Goal: Obtain resource: Download file/media

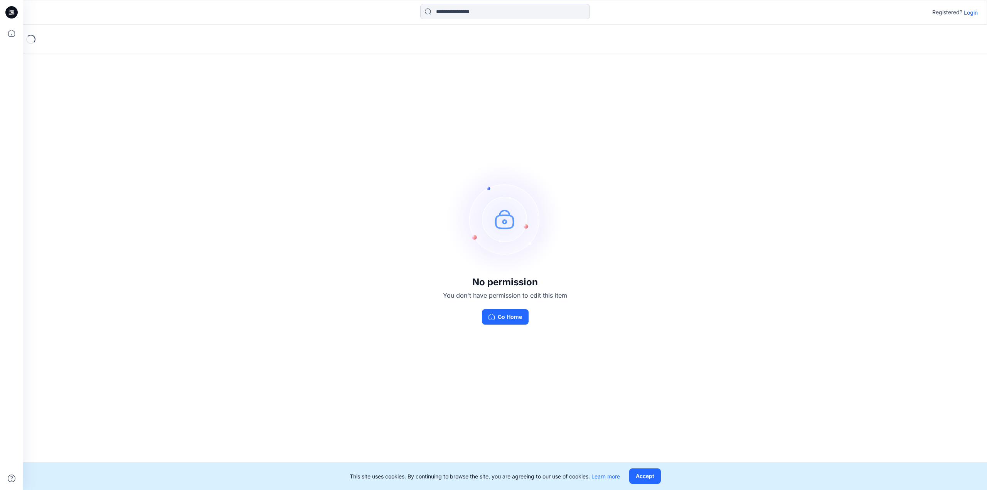
click at [967, 16] on p "Login" at bounding box center [971, 12] width 14 height 8
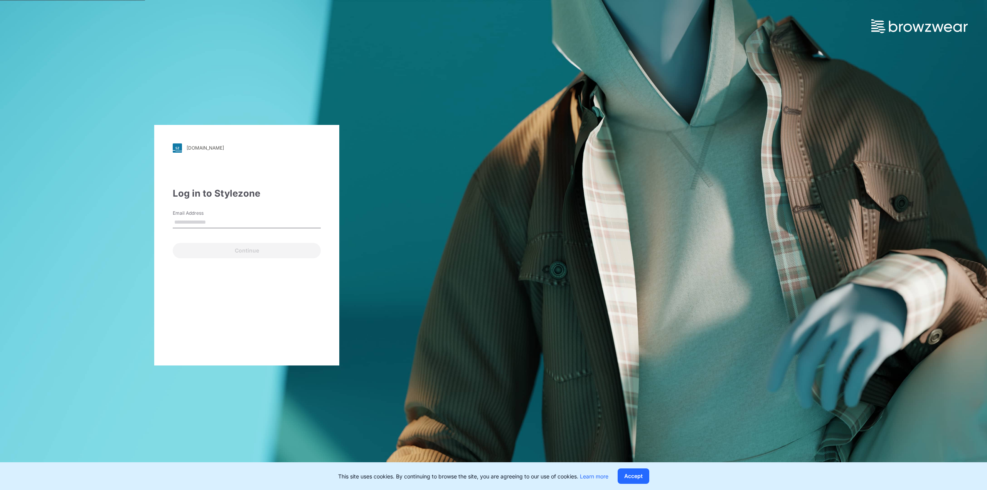
click at [216, 223] on input "Email Address" at bounding box center [247, 223] width 148 height 12
click at [275, 225] on input "Email Address" at bounding box center [247, 223] width 148 height 12
type input "**********"
click at [236, 252] on button "Continue" at bounding box center [247, 250] width 148 height 15
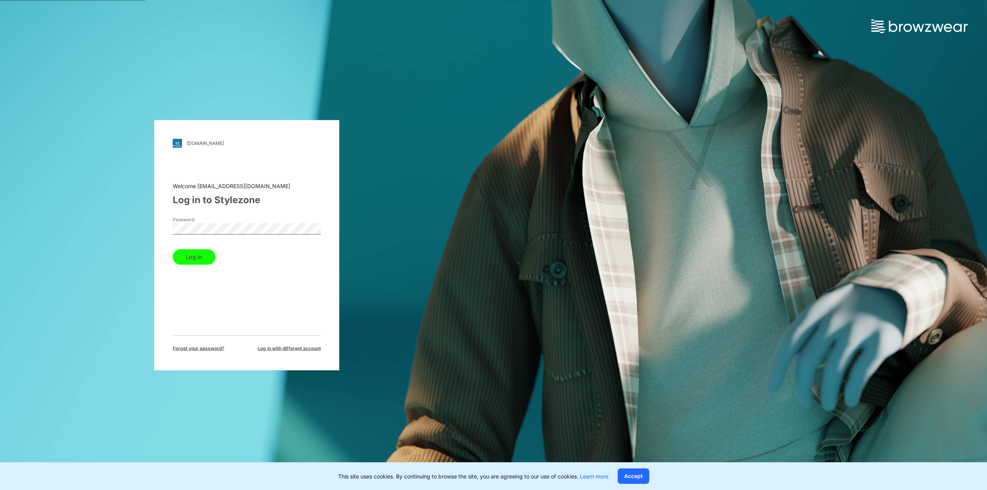
click at [173, 249] on button "Log in" at bounding box center [194, 256] width 43 height 15
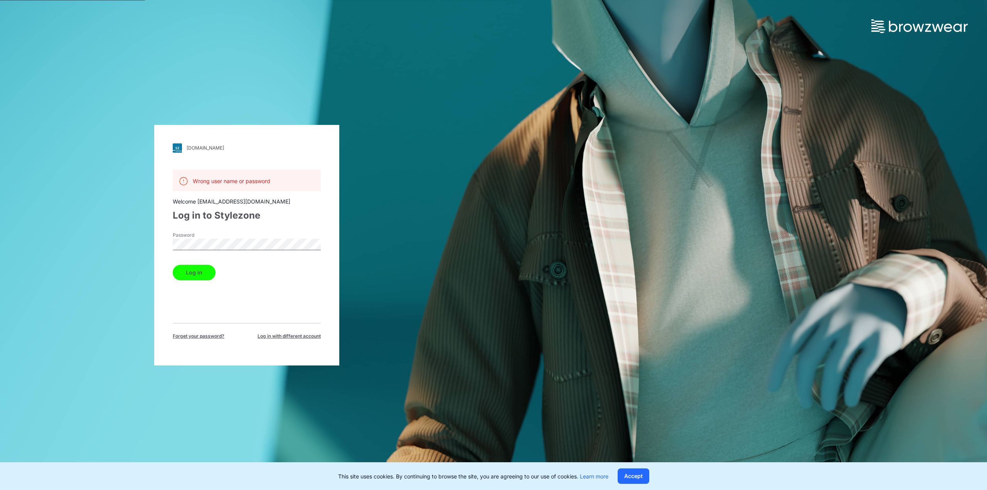
click at [198, 143] on link "walmart.stylezone.com" at bounding box center [247, 147] width 148 height 9
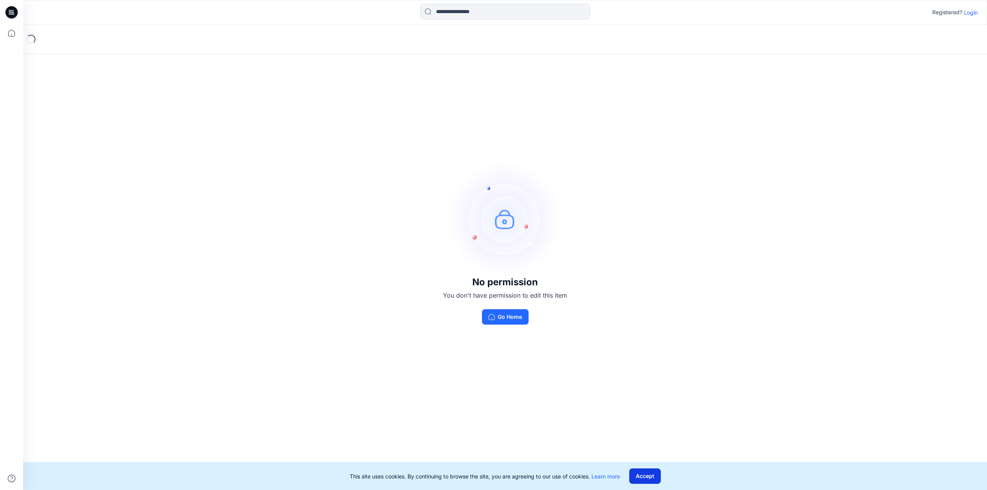
click at [634, 469] on button "Accept" at bounding box center [645, 475] width 32 height 15
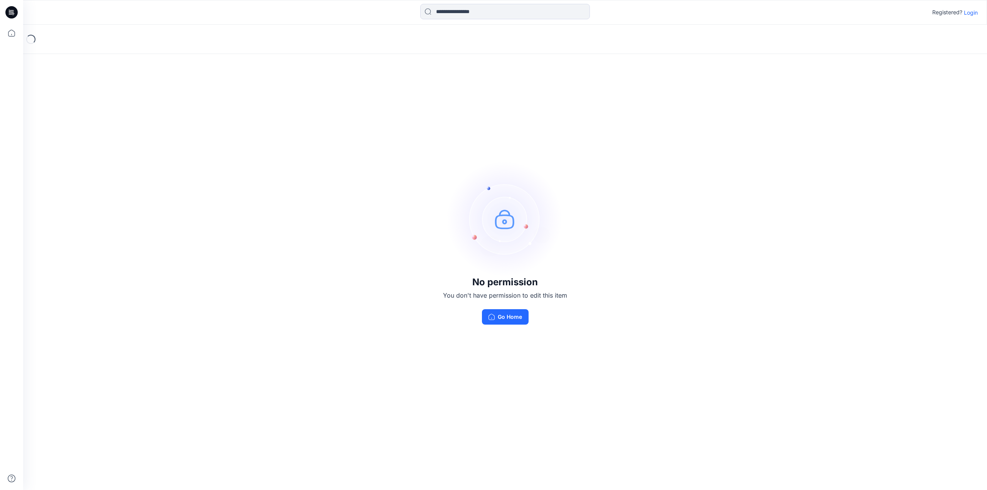
click at [277, 91] on div "No permission You don't have permission to edit this item Go Home" at bounding box center [505, 243] width 964 height 436
drag, startPoint x: 273, startPoint y: 92, endPoint x: 249, endPoint y: 91, distance: 23.9
click at [249, 91] on div "No permission You don't have permission to edit this item Go Home" at bounding box center [505, 243] width 964 height 436
click at [967, 13] on p "Login" at bounding box center [971, 12] width 14 height 8
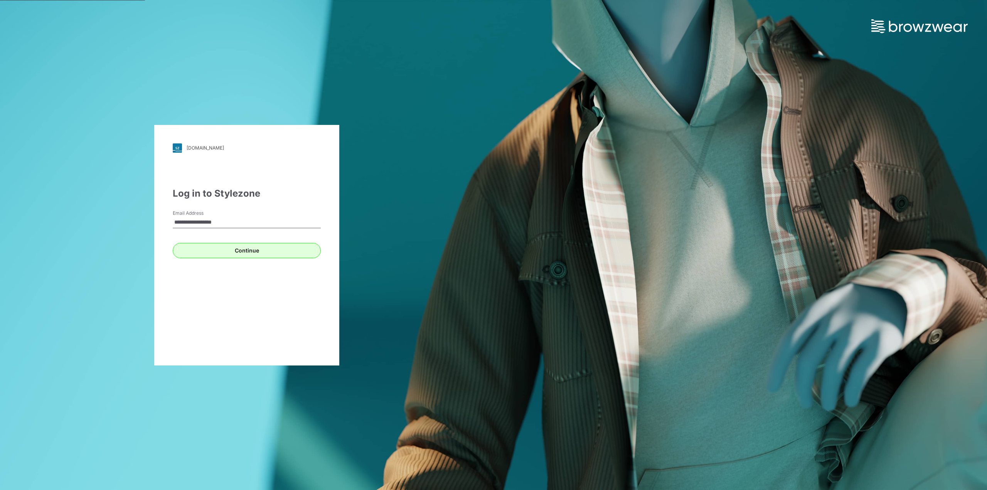
type input "**********"
click at [234, 249] on button "Continue" at bounding box center [247, 250] width 148 height 15
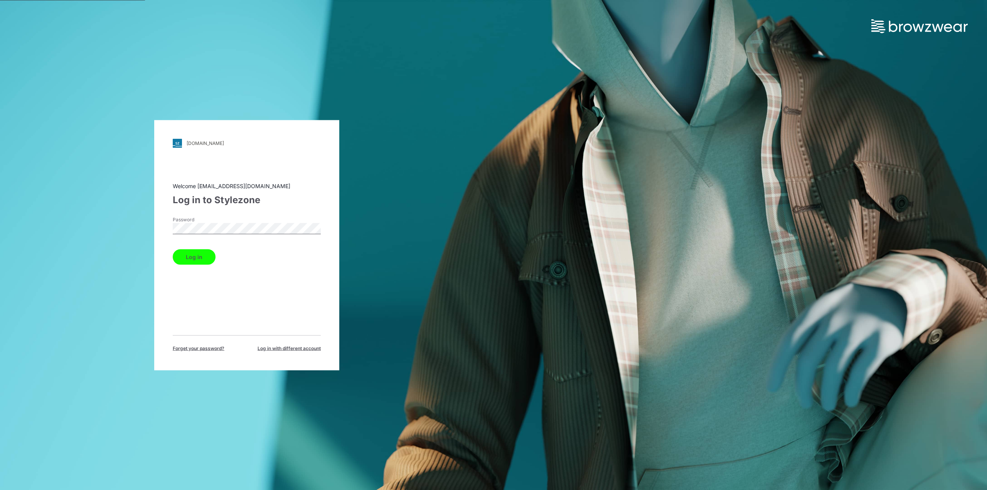
click at [173, 249] on button "Log in" at bounding box center [194, 256] width 43 height 15
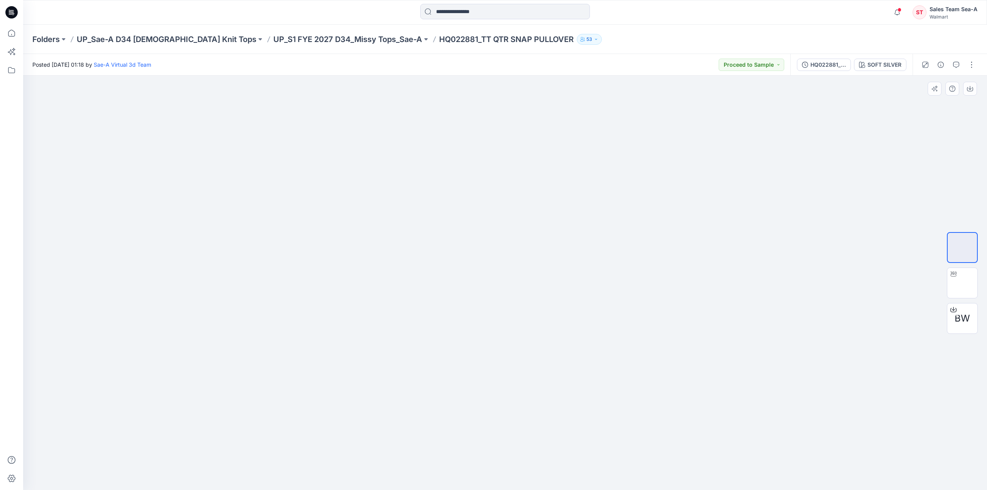
click at [482, 90] on img at bounding box center [504, 90] width 385 height 0
click at [816, 67] on div "HQ022881_FIT" at bounding box center [827, 65] width 35 height 8
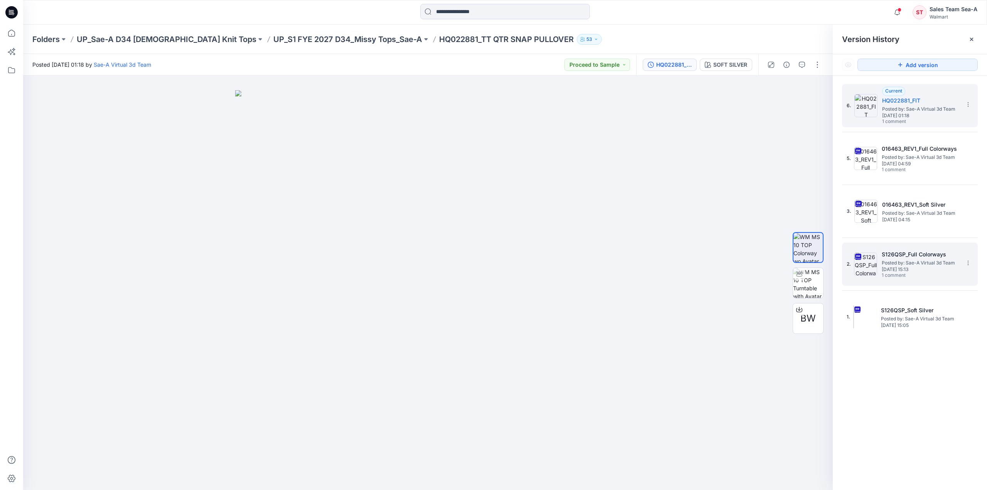
click at [910, 267] on span "[DATE] 15:13" at bounding box center [919, 269] width 77 height 5
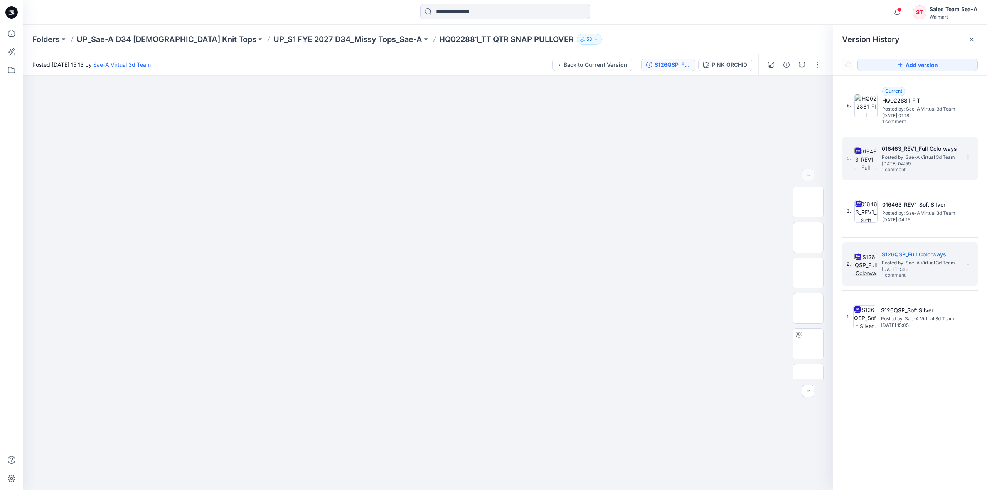
click at [901, 161] on span "[DATE] 04:59" at bounding box center [919, 163] width 77 height 5
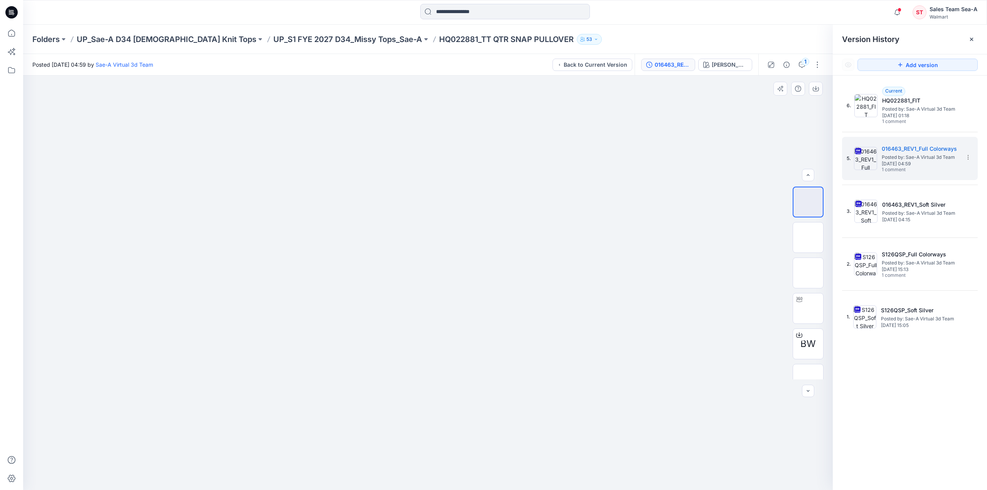
scroll to position [15, 0]
click at [808, 364] on img at bounding box center [808, 364] width 0 height 0
click at [967, 160] on section at bounding box center [967, 157] width 12 height 12
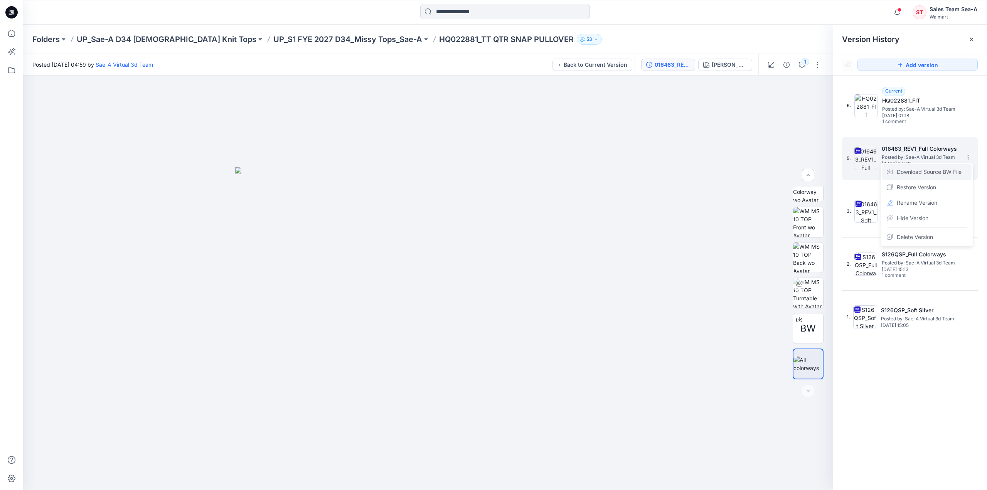
click at [915, 170] on span "Download Source BW File" at bounding box center [929, 171] width 65 height 9
click at [803, 66] on icon "button" at bounding box center [802, 65] width 6 height 6
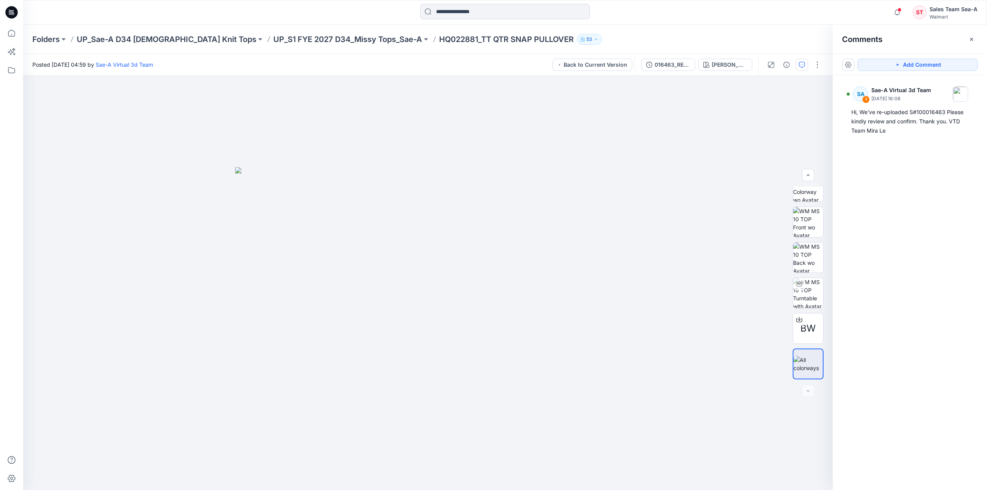
click at [803, 66] on icon "button" at bounding box center [802, 65] width 6 height 6
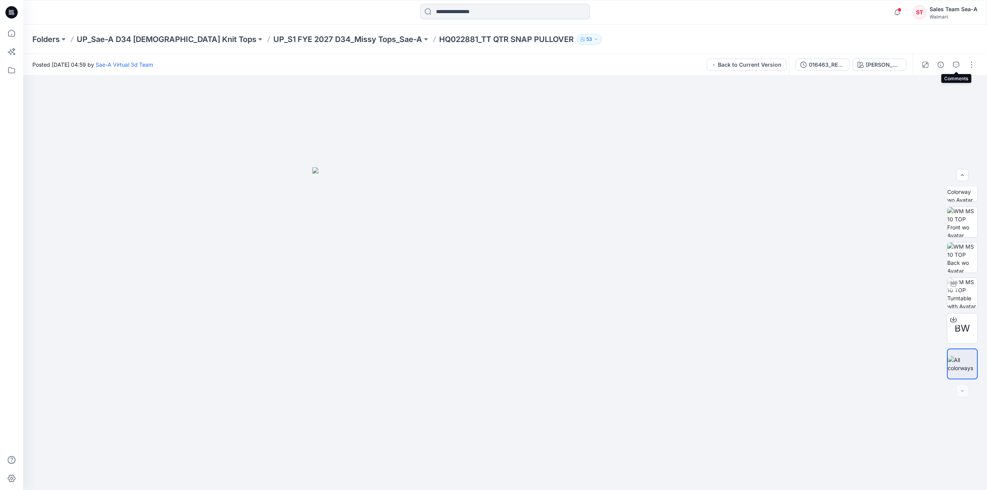
click at [461, 12] on input at bounding box center [505, 11] width 170 height 15
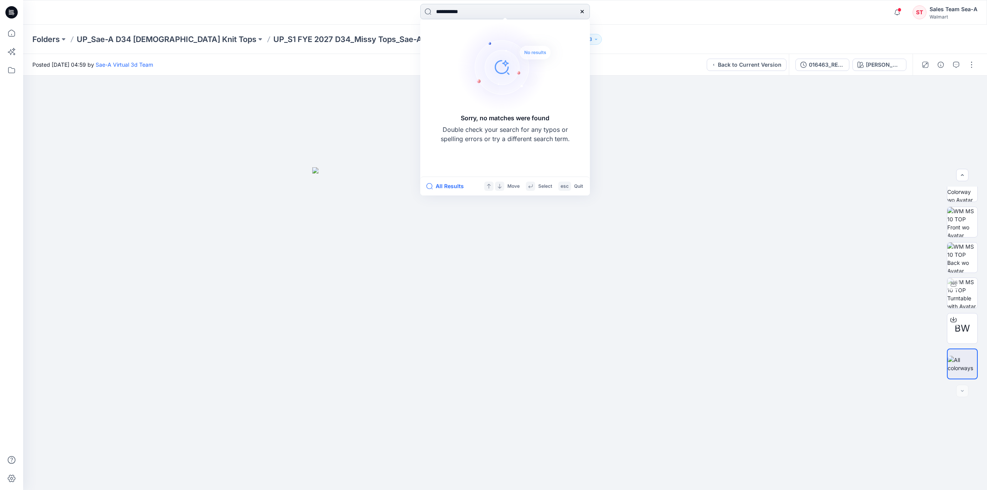
type input "**********"
click at [582, 17] on div at bounding box center [581, 11] width 15 height 15
click at [460, 12] on input "**********" at bounding box center [505, 11] width 170 height 15
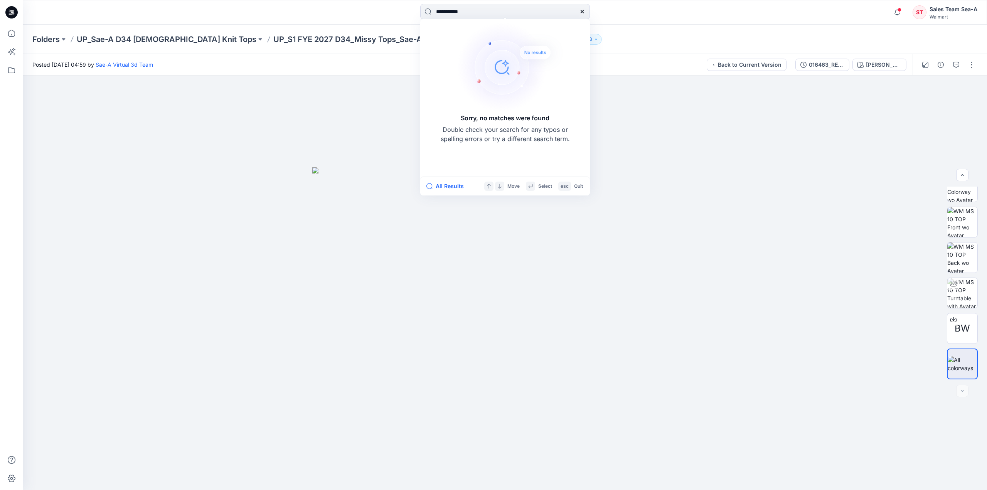
click at [581, 14] on icon at bounding box center [582, 11] width 6 height 6
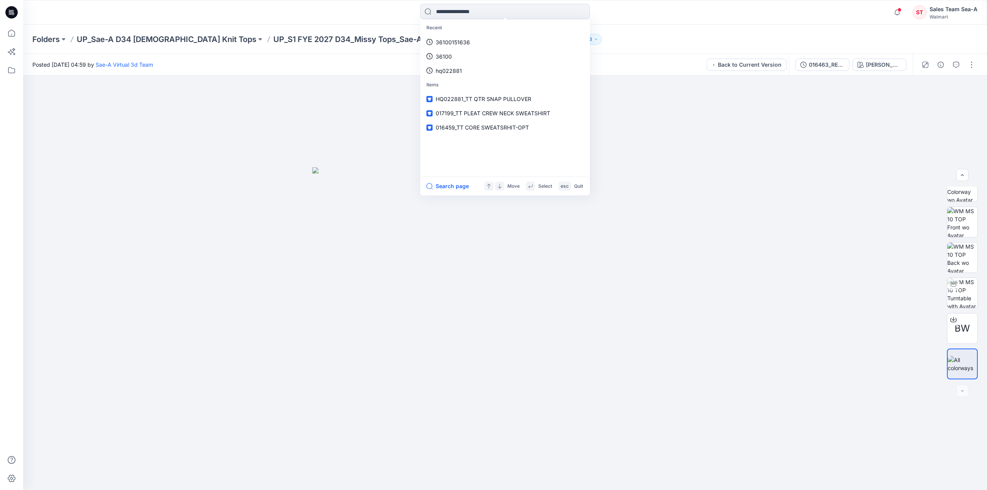
drag, startPoint x: 626, startPoint y: 55, endPoint x: 595, endPoint y: 59, distance: 30.7
click at [626, 55] on div "Posted Monday, May 12, 2025 04:59 by Sae-A Virtual 3d Team Back to Current Vers…" at bounding box center [405, 64] width 765 height 21
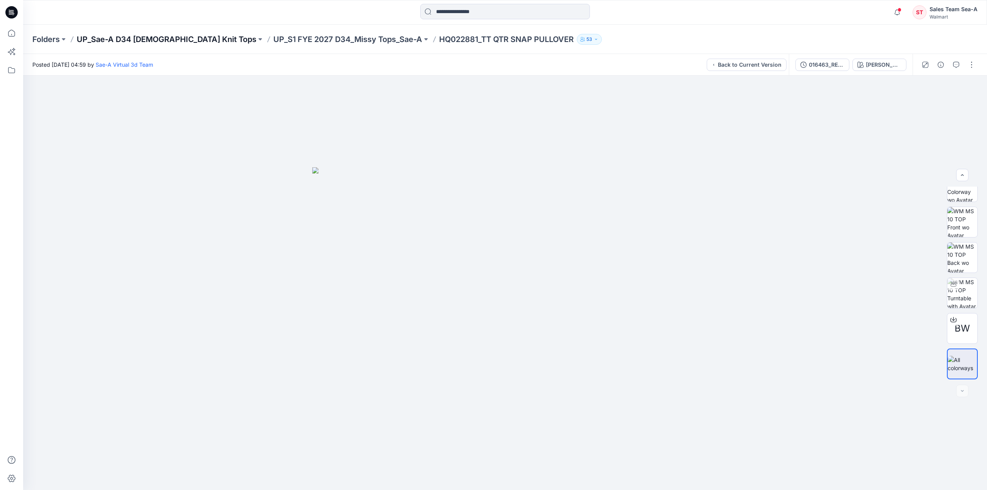
click at [163, 38] on p "UP_Sae-A D34 [DEMOGRAPHIC_DATA] Knit Tops" at bounding box center [167, 39] width 180 height 11
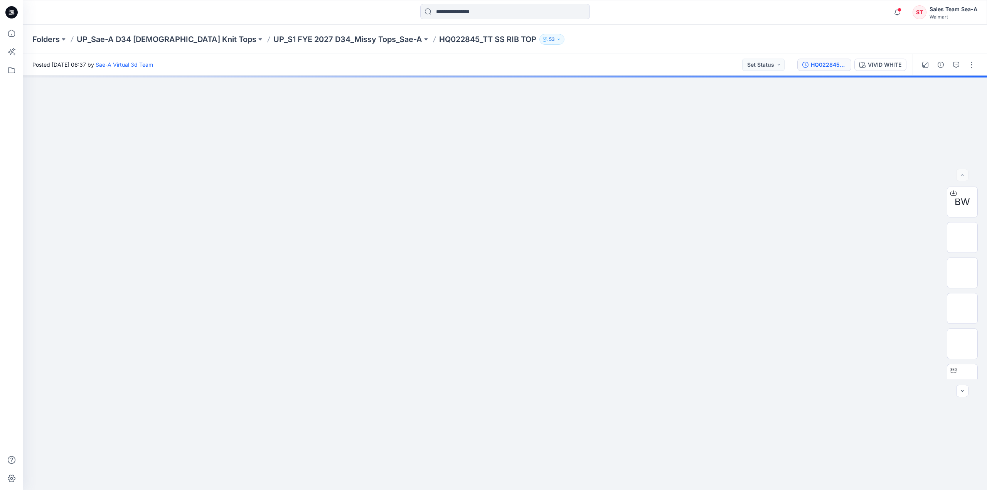
click at [832, 68] on div "HQ022845_PP_FULL COLORWAYS" at bounding box center [828, 65] width 35 height 8
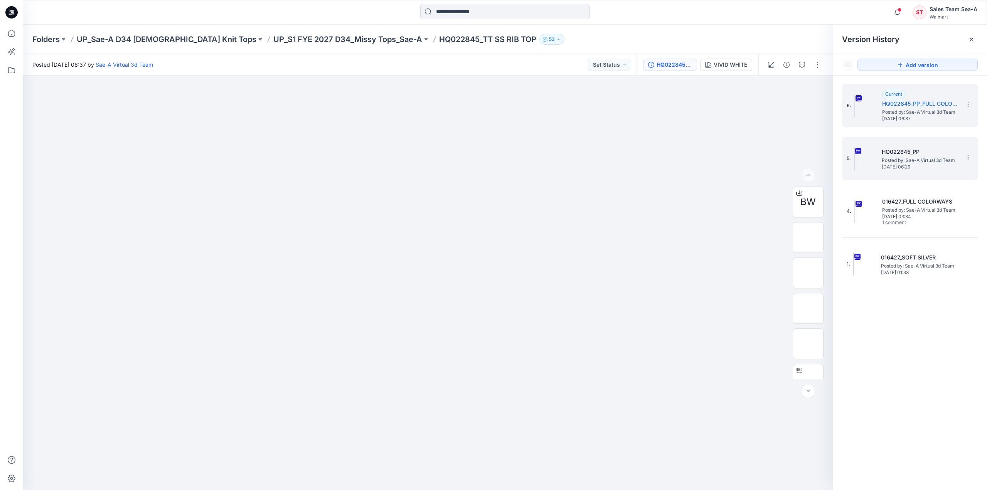
click at [902, 156] on span "Posted by: Sae-A Virtual 3d Team" at bounding box center [919, 160] width 77 height 8
click at [926, 111] on span "Posted by: Sae-A Virtual 3d Team" at bounding box center [920, 112] width 77 height 8
click at [966, 104] on icon at bounding box center [968, 104] width 6 height 6
click at [806, 26] on div "Folders UP_Sae-A D34 Ladies Knit Tops UP_S1 FYE 2027 D34_Missy Tops_Sae-A HQ022…" at bounding box center [505, 39] width 964 height 29
click at [632, 489] on div at bounding box center [427, 283] width 809 height 414
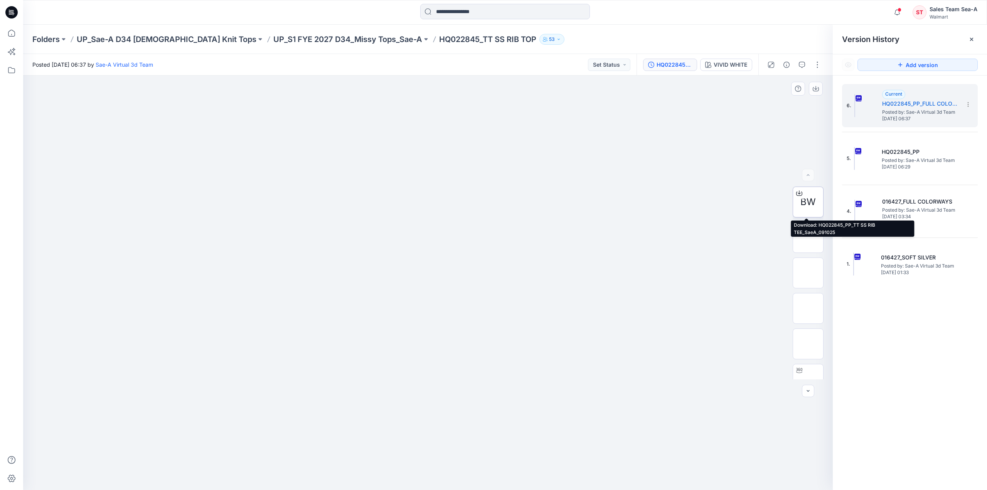
click at [813, 199] on span "BW" at bounding box center [807, 202] width 15 height 14
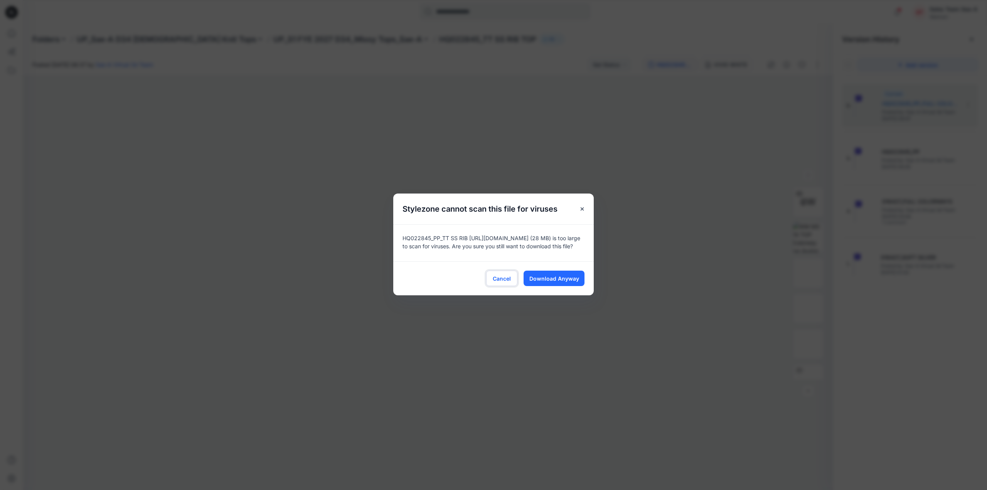
click at [506, 273] on button "Cancel" at bounding box center [501, 278] width 31 height 15
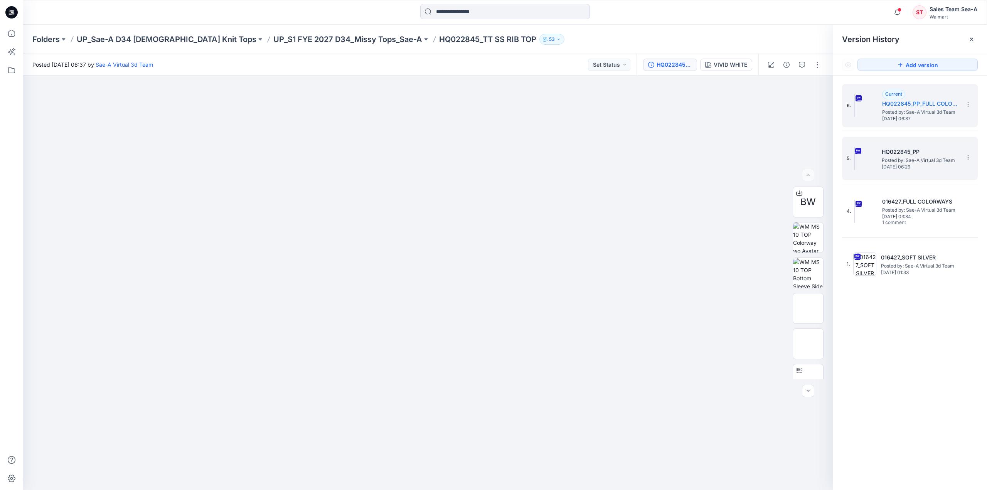
click at [930, 151] on h5 "HQ022845_PP" at bounding box center [919, 151] width 77 height 9
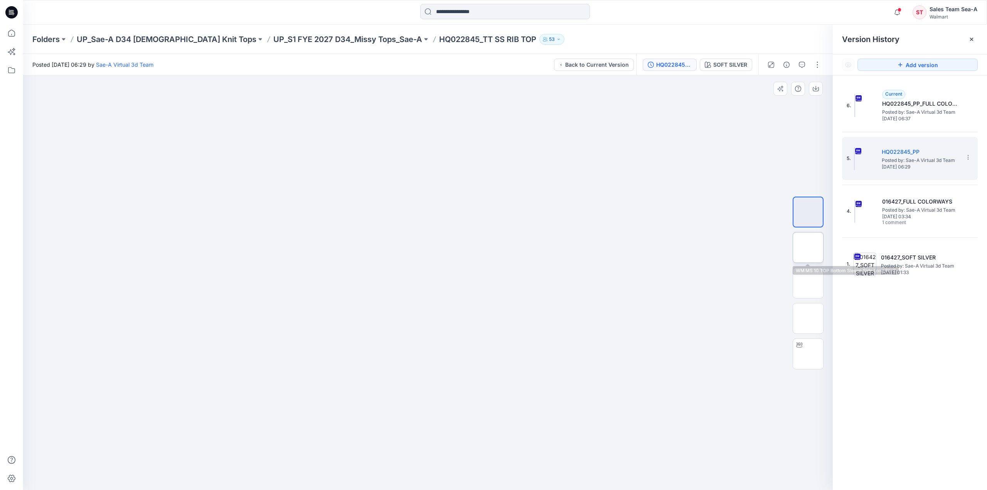
click at [808, 247] on img at bounding box center [808, 247] width 0 height 0
click at [971, 154] on icon at bounding box center [968, 157] width 6 height 6
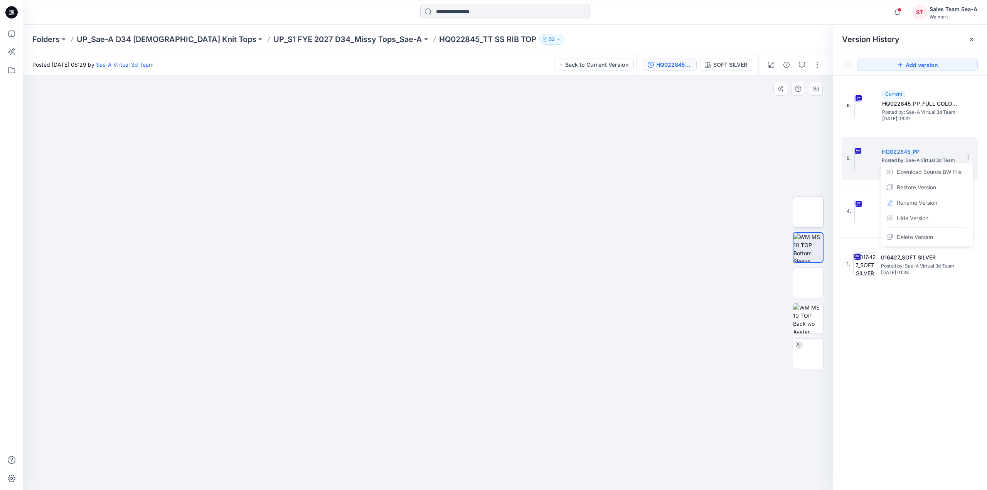
click at [808, 212] on img at bounding box center [808, 212] width 0 height 0
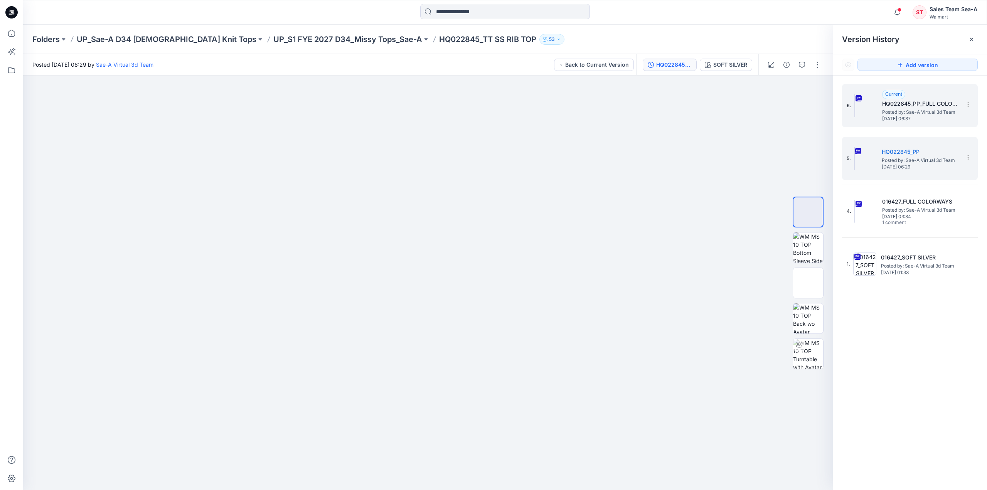
click at [898, 116] on span "Wednesday, September 10, 2025 06:37" at bounding box center [920, 118] width 77 height 5
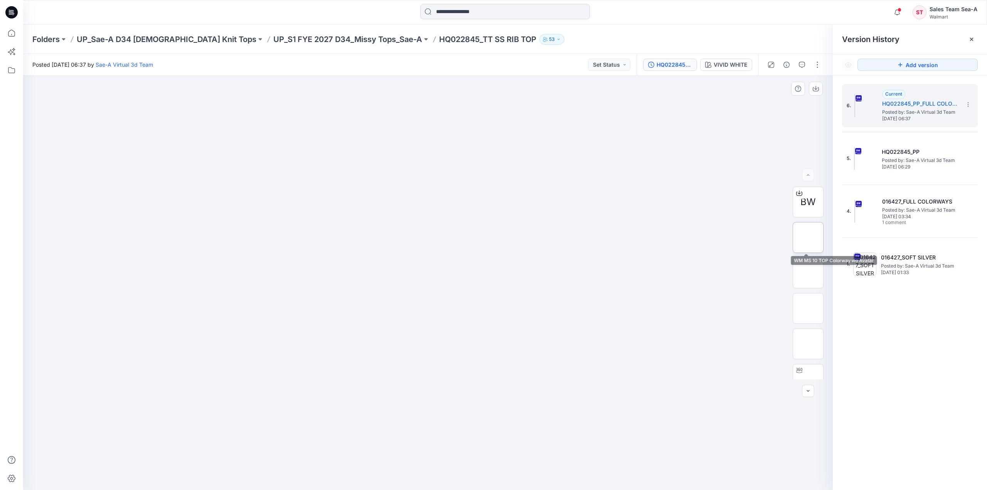
click at [808, 237] on img at bounding box center [808, 237] width 0 height 0
drag, startPoint x: 460, startPoint y: 275, endPoint x: 496, endPoint y: 277, distance: 35.9
click at [496, 90] on img at bounding box center [427, 90] width 385 height 0
drag, startPoint x: 446, startPoint y: 286, endPoint x: 475, endPoint y: 286, distance: 28.9
drag, startPoint x: 449, startPoint y: 285, endPoint x: 485, endPoint y: 286, distance: 36.2
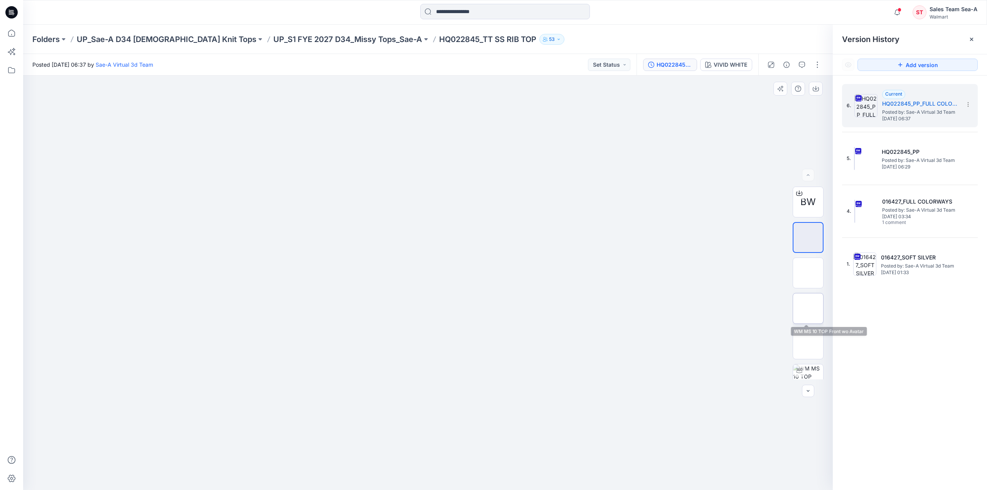
click at [808, 308] on img at bounding box center [808, 308] width 0 height 0
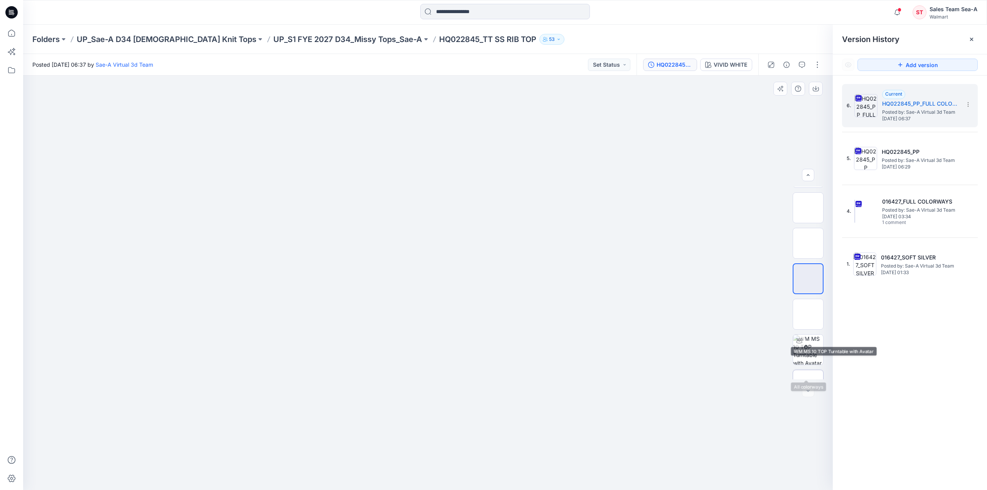
scroll to position [51, 0]
click at [808, 393] on div at bounding box center [808, 391] width 12 height 12
drag, startPoint x: 331, startPoint y: 386, endPoint x: 480, endPoint y: 188, distance: 247.9
click at [496, 90] on img at bounding box center [427, 90] width 385 height 0
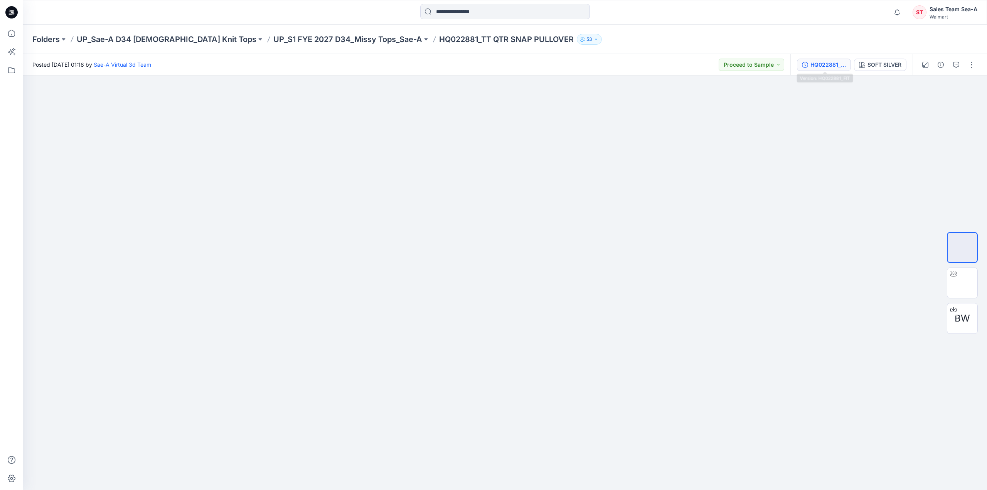
click at [821, 63] on div "HQ022881_FIT" at bounding box center [827, 65] width 35 height 8
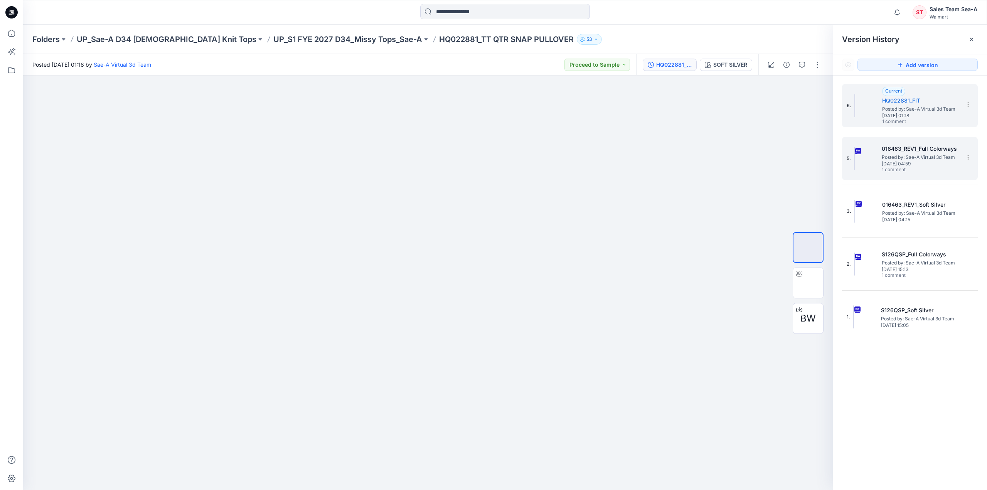
click at [896, 153] on span "Posted by: Sae-A Virtual 3d Team" at bounding box center [919, 157] width 77 height 8
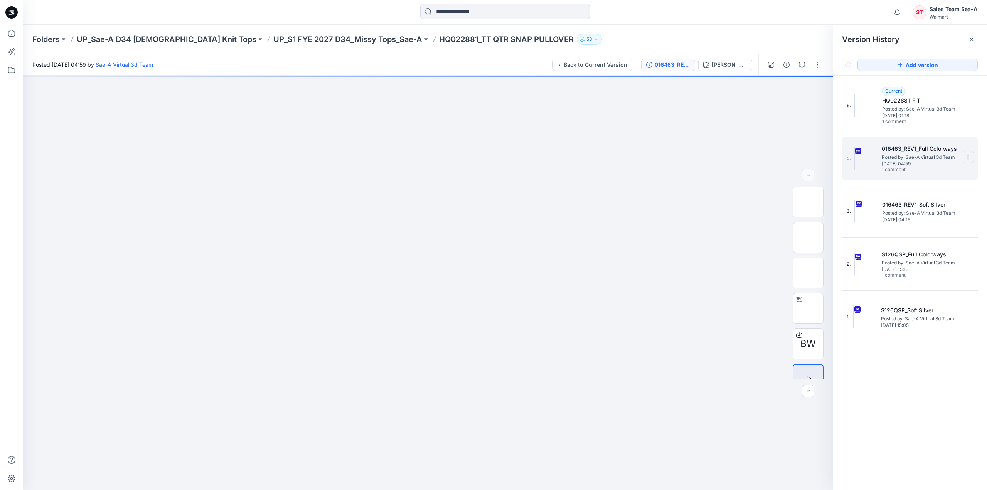
click at [969, 157] on icon at bounding box center [968, 157] width 6 height 6
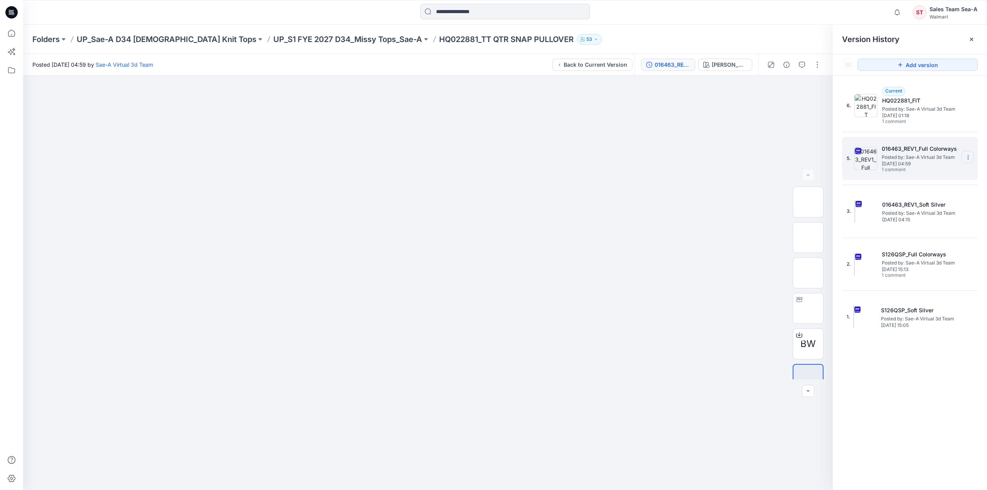
click at [969, 157] on icon at bounding box center [968, 157] width 6 height 6
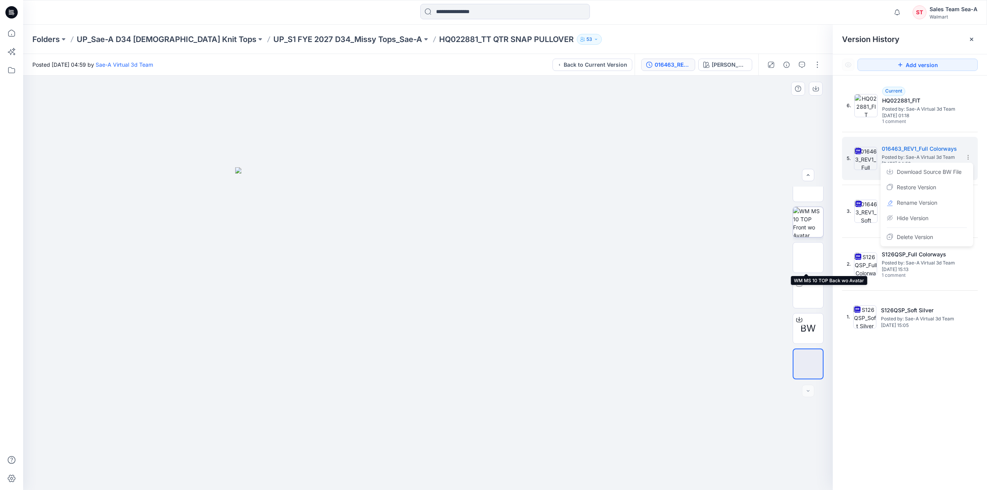
click at [809, 216] on img at bounding box center [808, 222] width 30 height 30
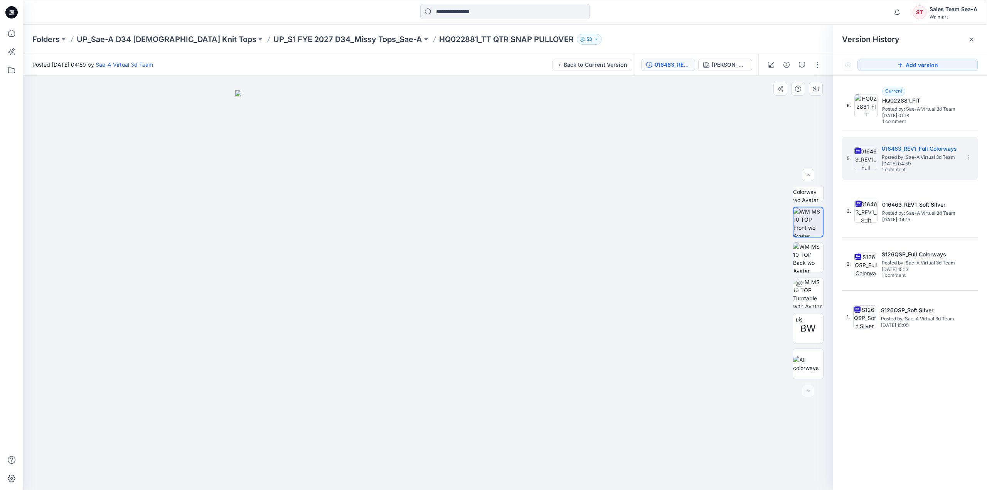
click at [431, 278] on img at bounding box center [427, 290] width 385 height 400
click at [812, 396] on div at bounding box center [808, 391] width 12 height 12
click at [811, 395] on div at bounding box center [808, 391] width 12 height 12
click at [811, 393] on div at bounding box center [808, 391] width 12 height 12
click at [810, 392] on div at bounding box center [808, 391] width 12 height 12
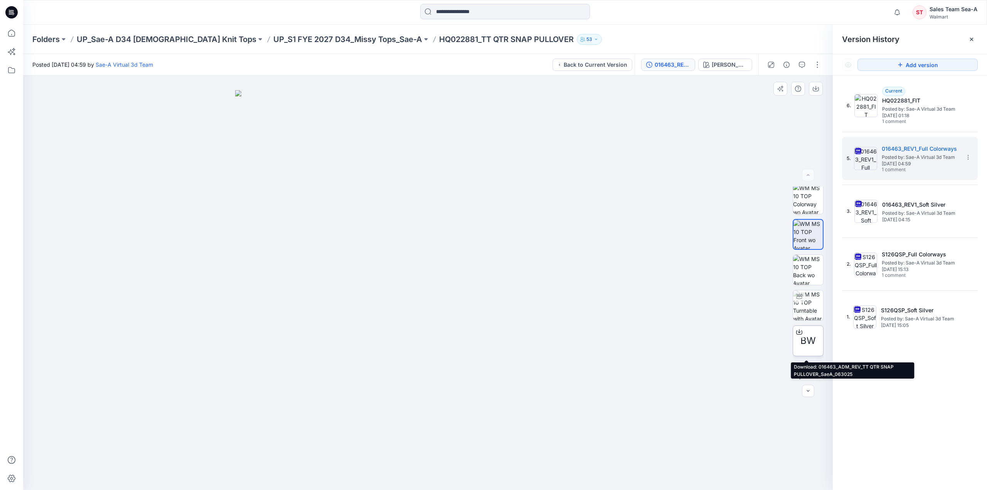
scroll to position [0, 0]
drag, startPoint x: 385, startPoint y: 234, endPoint x: 475, endPoint y: 233, distance: 90.6
click at [475, 233] on img at bounding box center [427, 290] width 385 height 400
